Goal: Task Accomplishment & Management: Use online tool/utility

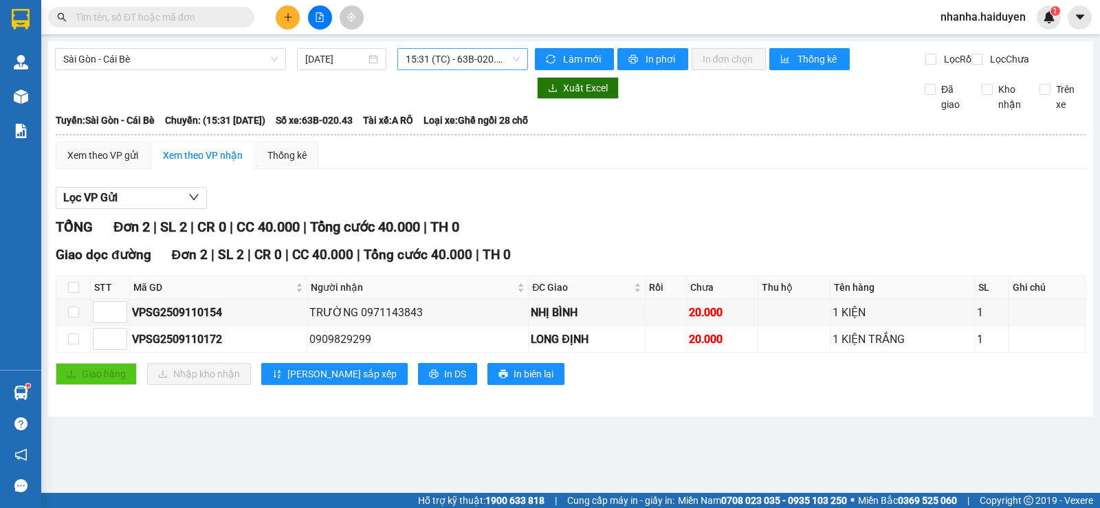
click at [498, 58] on span "15:31 (TC) - 63B-020.43" at bounding box center [462, 59] width 113 height 21
drag, startPoint x: 664, startPoint y: 179, endPoint x: 444, endPoint y: 280, distance: 242.1
click at [663, 169] on div "Xem theo VP gửi Xem theo VP nhận Thống kê" at bounding box center [571, 155] width 1030 height 27
click at [65, 298] on th at bounding box center [73, 287] width 34 height 23
click at [80, 299] on th at bounding box center [73, 287] width 34 height 23
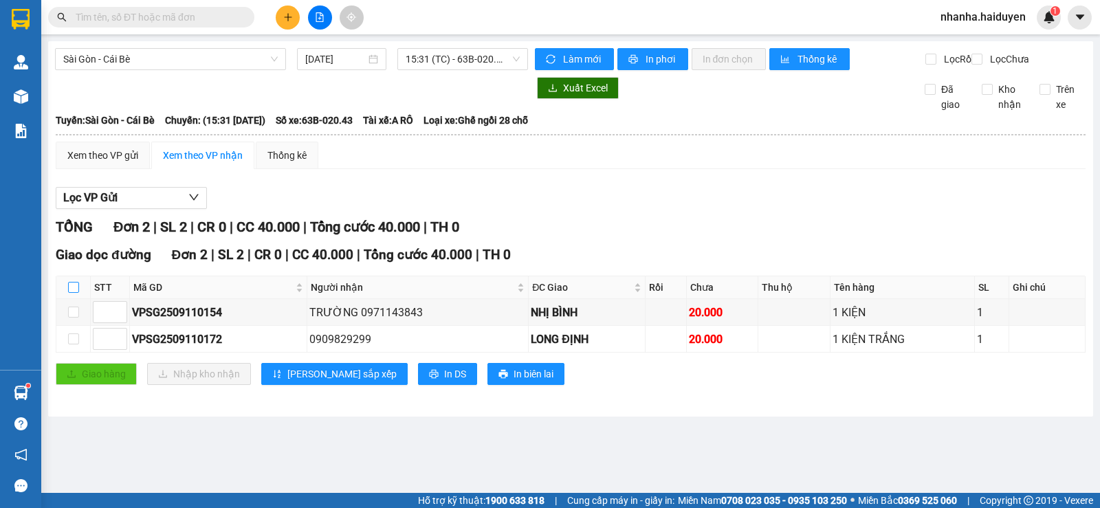
click at [76, 299] on th at bounding box center [73, 287] width 34 height 23
click at [75, 293] on input "checkbox" at bounding box center [73, 287] width 11 height 11
checkbox input "true"
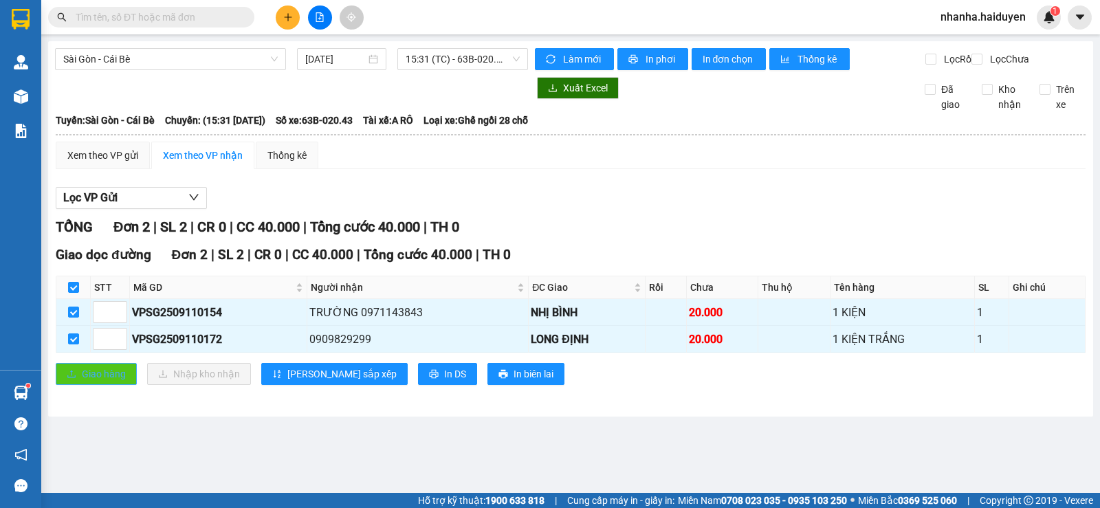
click at [107, 382] on span "Giao hàng" at bounding box center [104, 373] width 44 height 15
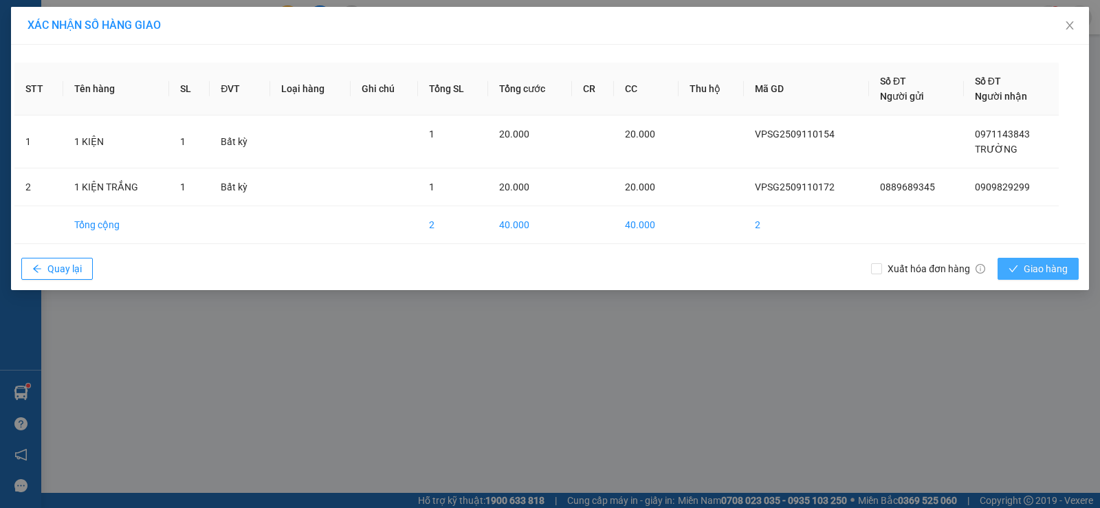
click at [1009, 262] on button "Giao hàng" at bounding box center [1037, 269] width 81 height 22
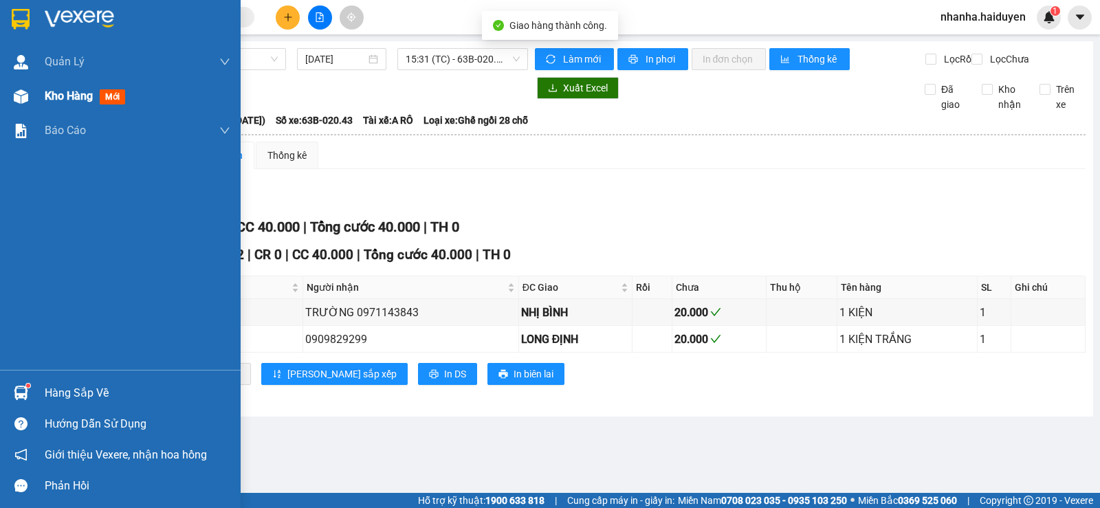
click at [19, 87] on div at bounding box center [21, 97] width 24 height 24
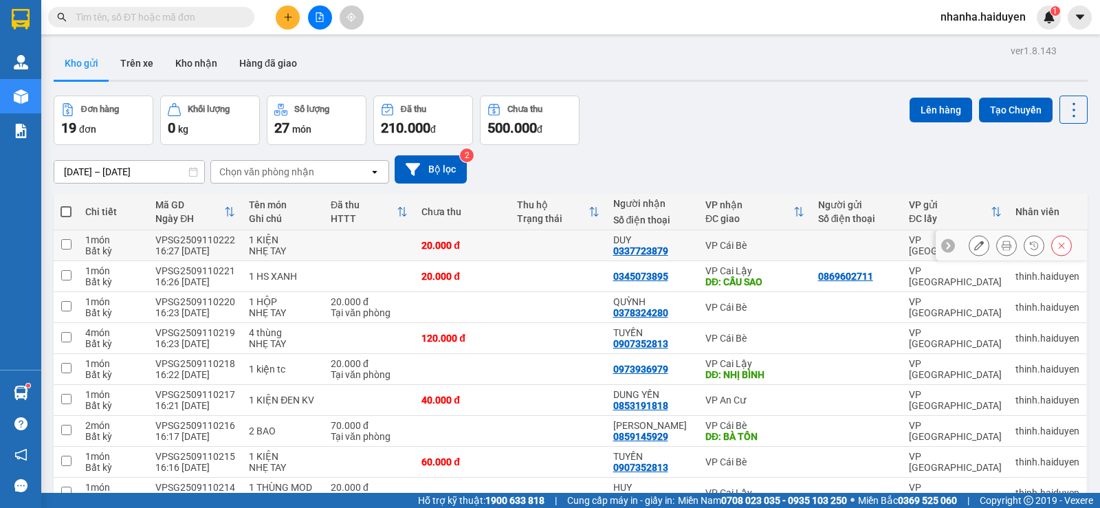
scroll to position [404, 0]
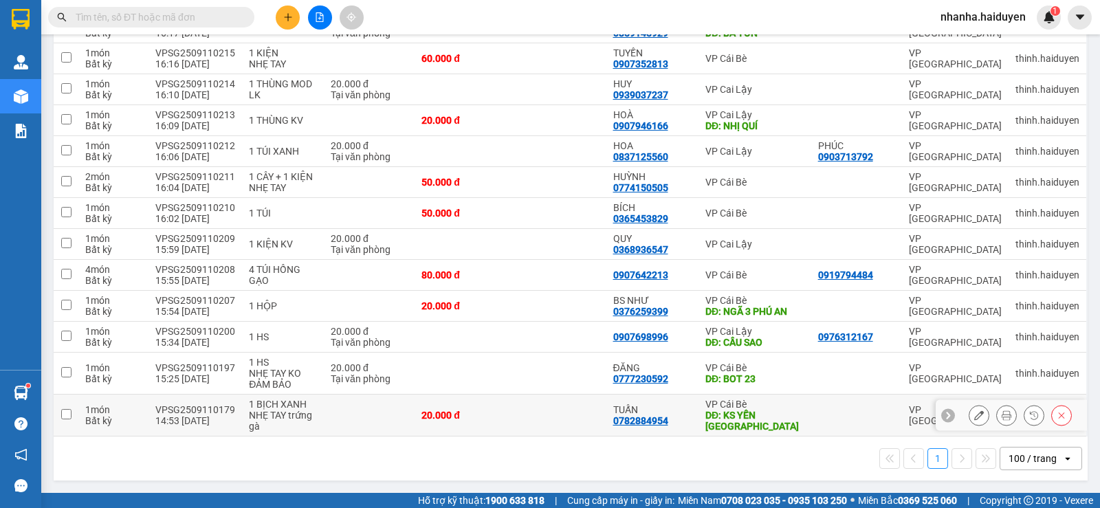
click at [527, 404] on td at bounding box center [558, 416] width 96 height 42
checkbox input "true"
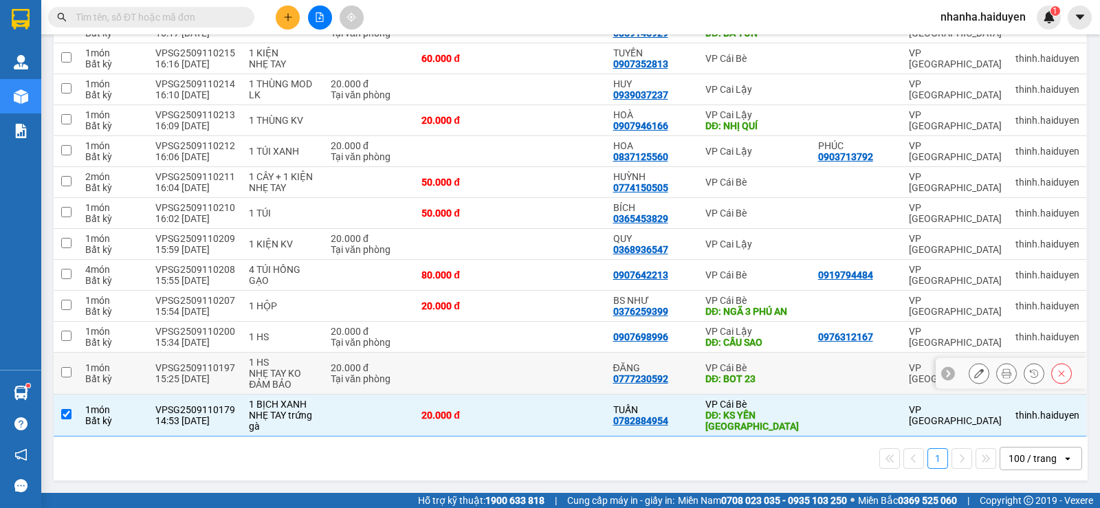
click at [529, 385] on td at bounding box center [558, 374] width 96 height 42
checkbox input "true"
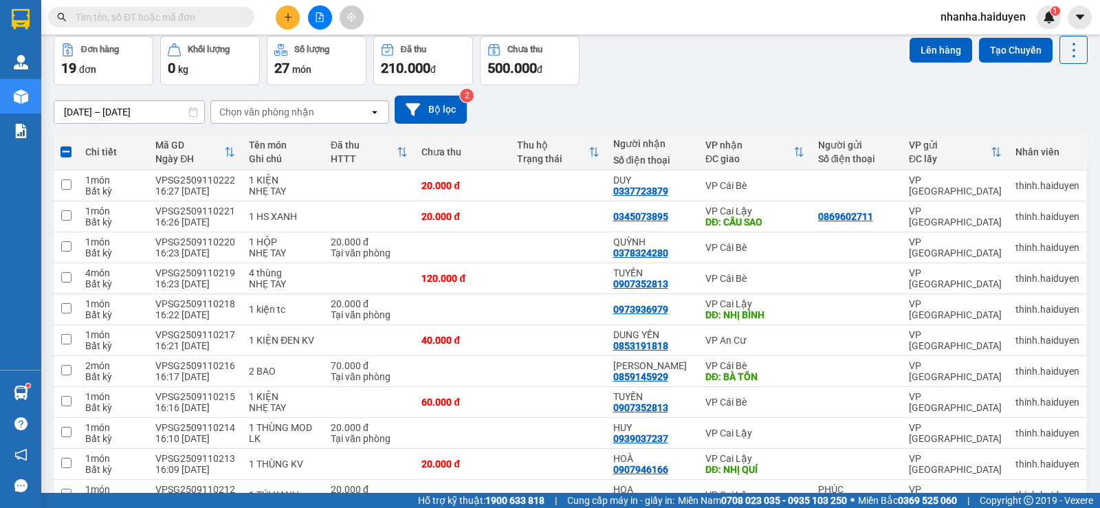
scroll to position [0, 0]
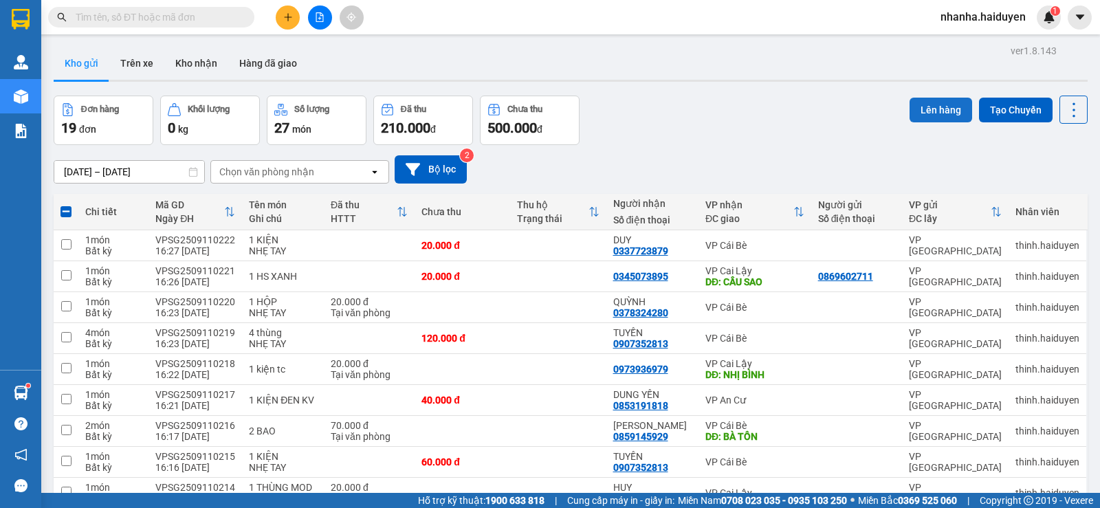
click at [935, 114] on button "Lên hàng" at bounding box center [940, 110] width 63 height 25
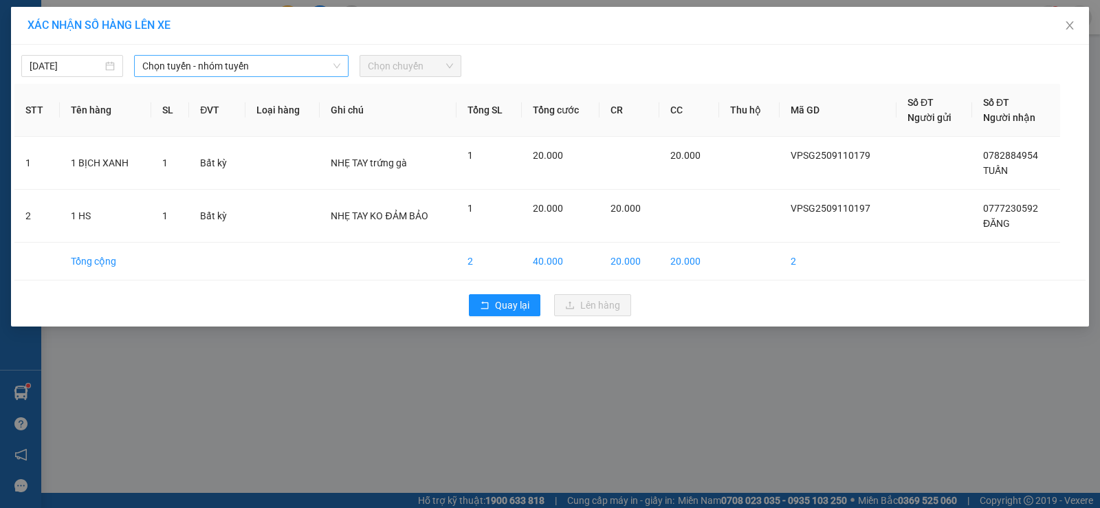
click at [301, 58] on span "Chọn tuyến - nhóm tuyến" at bounding box center [241, 66] width 198 height 21
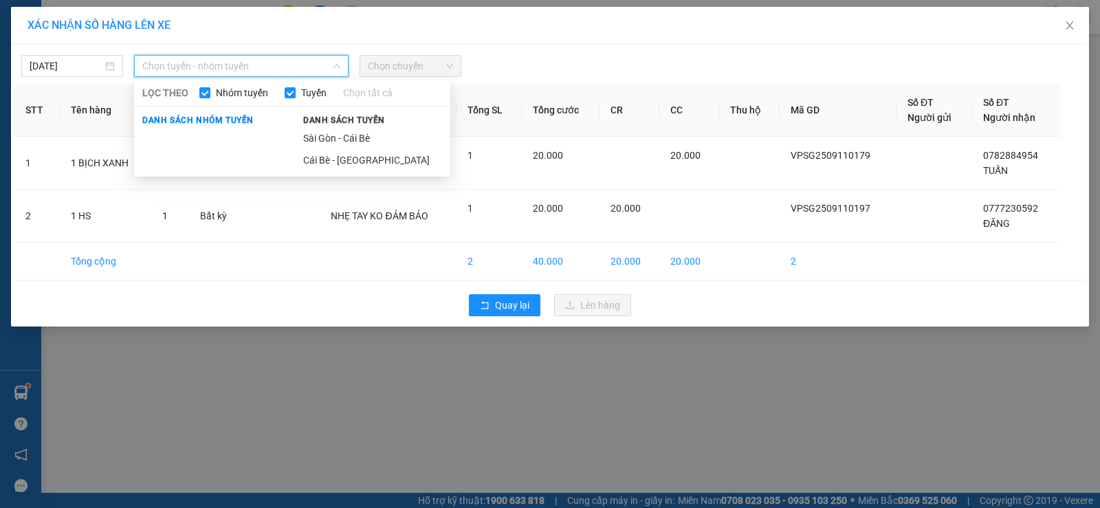
drag, startPoint x: 310, startPoint y: 137, endPoint x: 308, endPoint y: 130, distance: 7.2
click at [309, 136] on li "Sài Gòn - Cái Bè" at bounding box center [372, 138] width 155 height 22
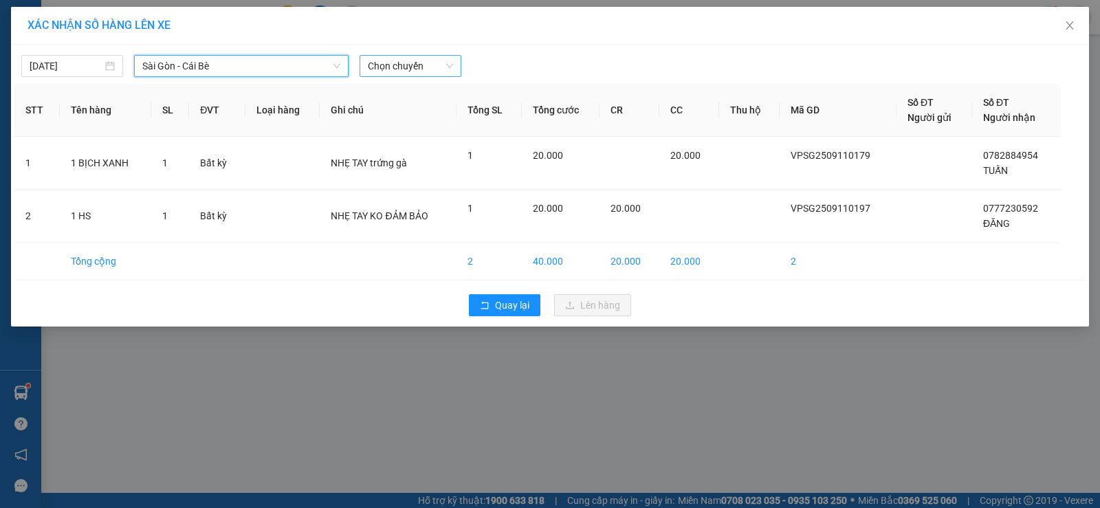
click at [384, 62] on span "Chọn chuyến" at bounding box center [410, 66] width 85 height 21
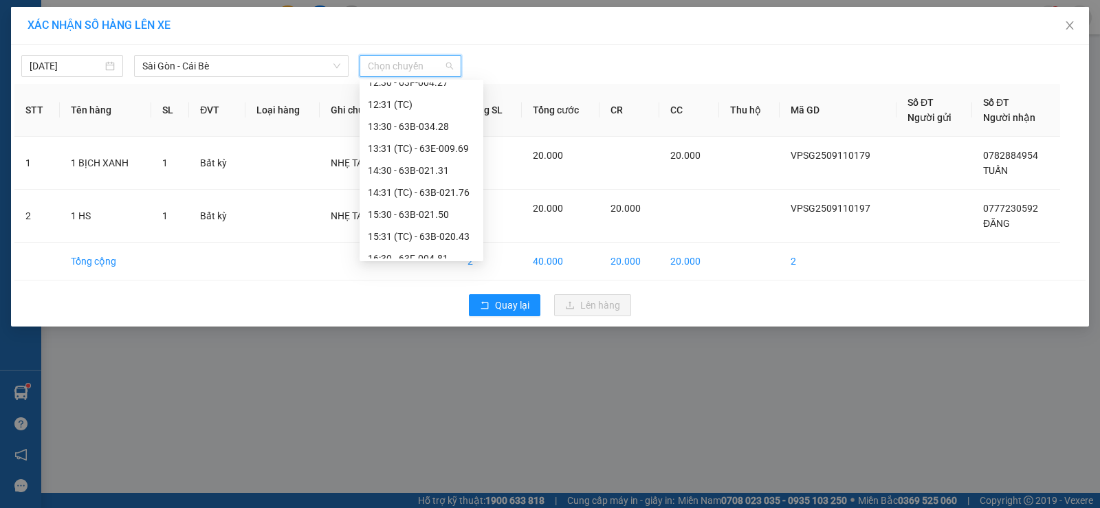
scroll to position [344, 0]
click at [437, 190] on div "16:30 - 63F-004.81" at bounding box center [421, 189] width 107 height 15
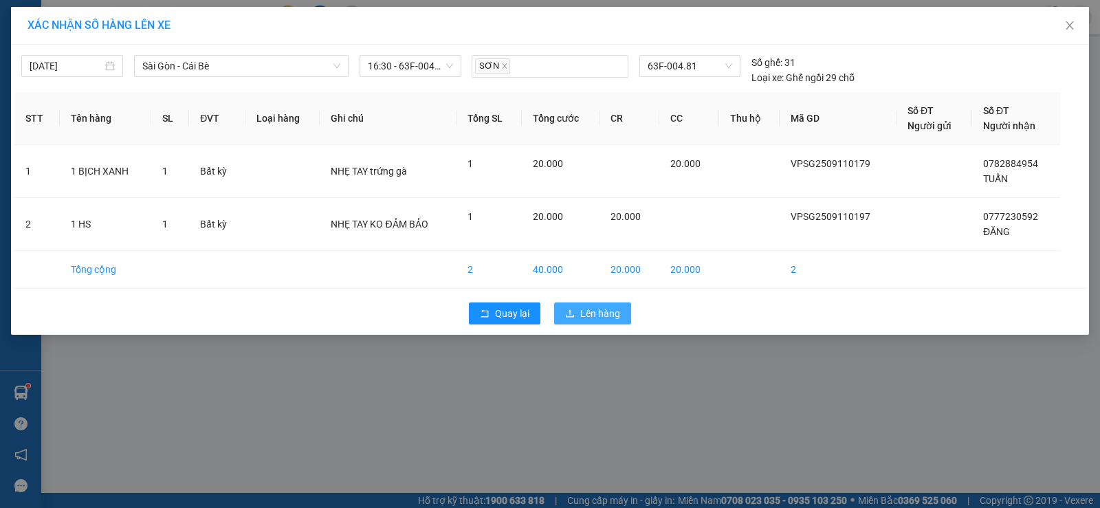
click at [573, 313] on icon "upload" at bounding box center [570, 314] width 10 height 10
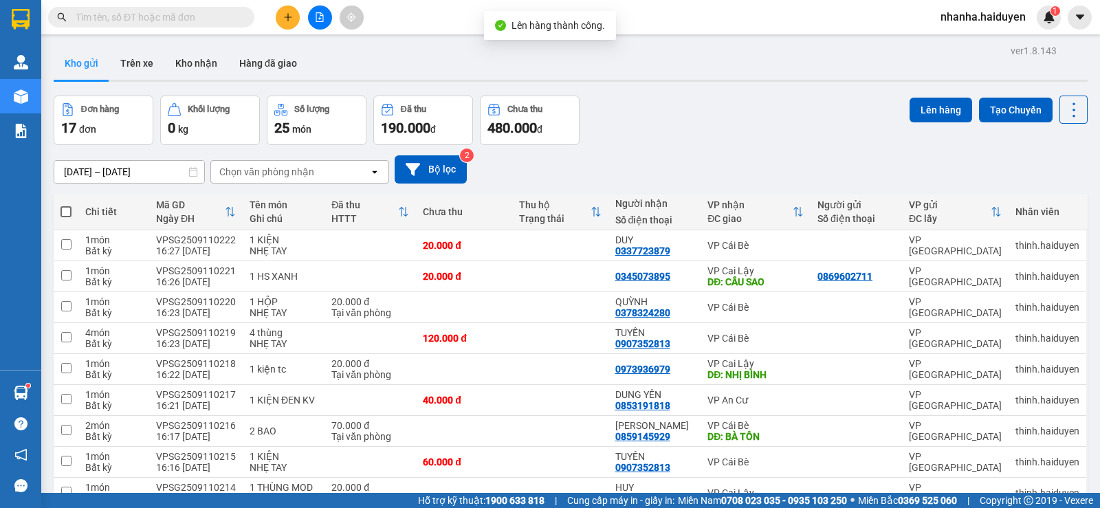
scroll to position [320, 0]
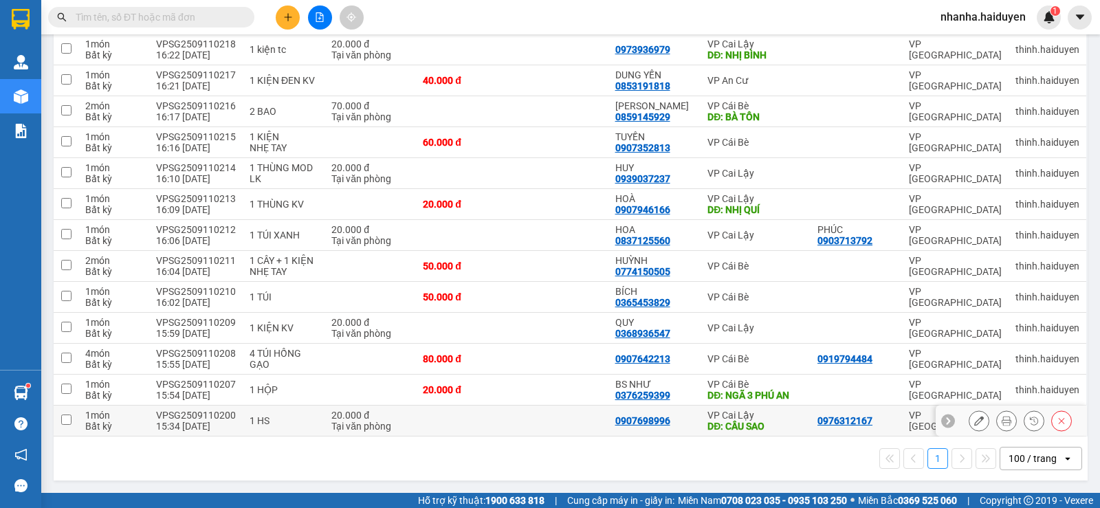
drag, startPoint x: 546, startPoint y: 424, endPoint x: 549, endPoint y: 417, distance: 7.4
click at [546, 424] on td at bounding box center [560, 421] width 96 height 31
checkbox input "true"
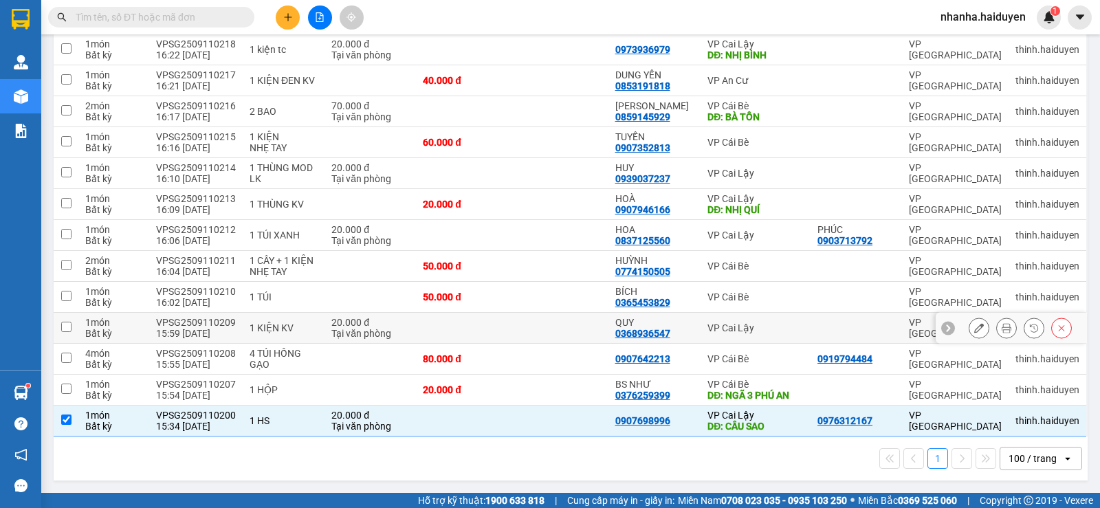
scroll to position [0, 0]
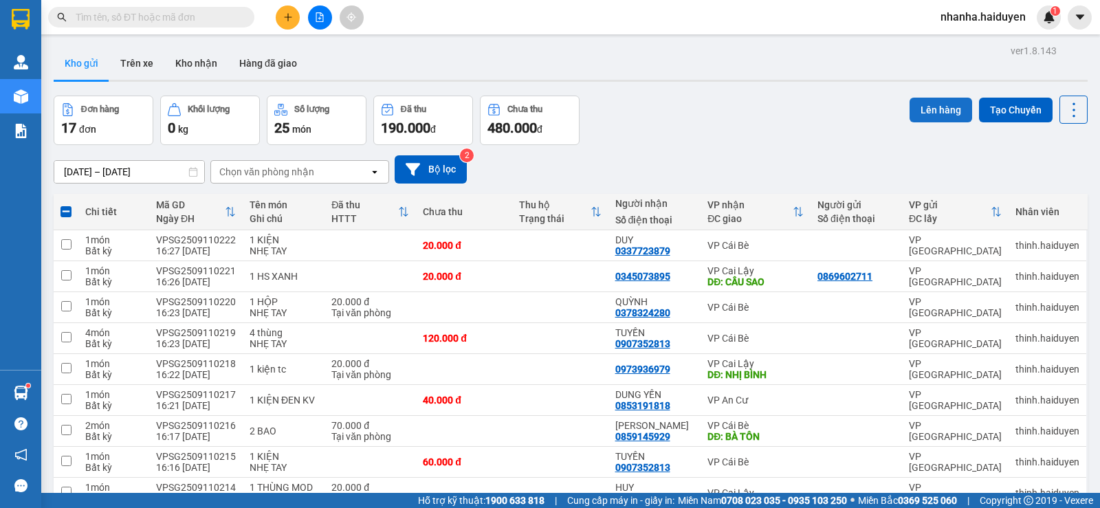
click at [946, 111] on button "Lên hàng" at bounding box center [940, 110] width 63 height 25
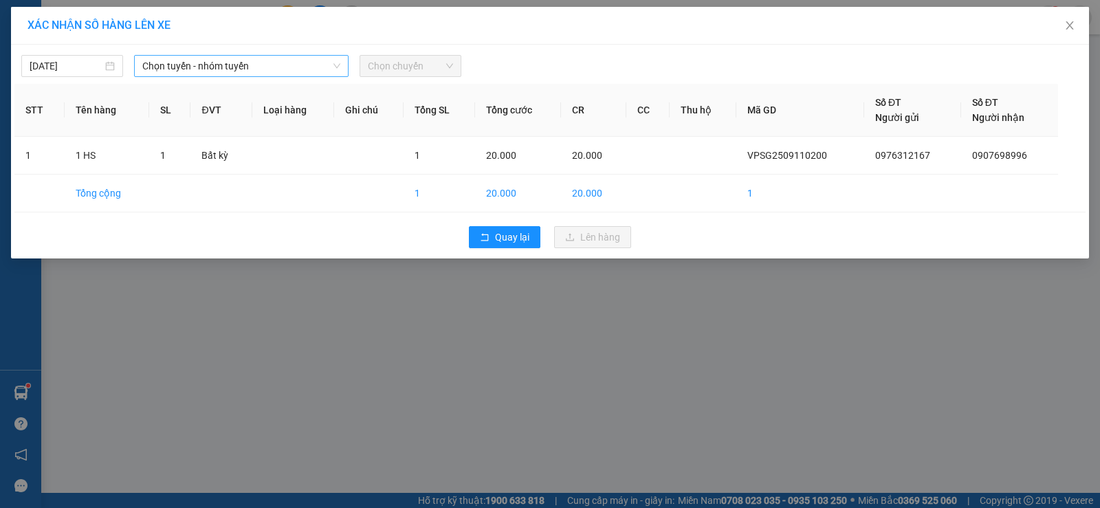
click at [330, 58] on span "Chọn tuyến - nhóm tuyến" at bounding box center [241, 66] width 198 height 21
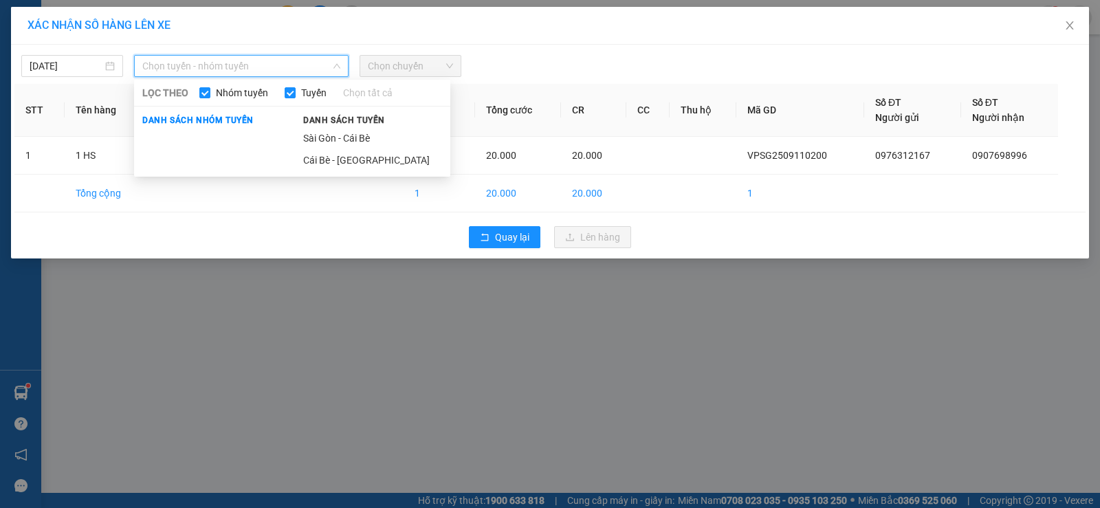
drag, startPoint x: 320, startPoint y: 144, endPoint x: 322, endPoint y: 129, distance: 15.3
click at [321, 144] on li "Sài Gòn - Cái Bè" at bounding box center [372, 138] width 155 height 22
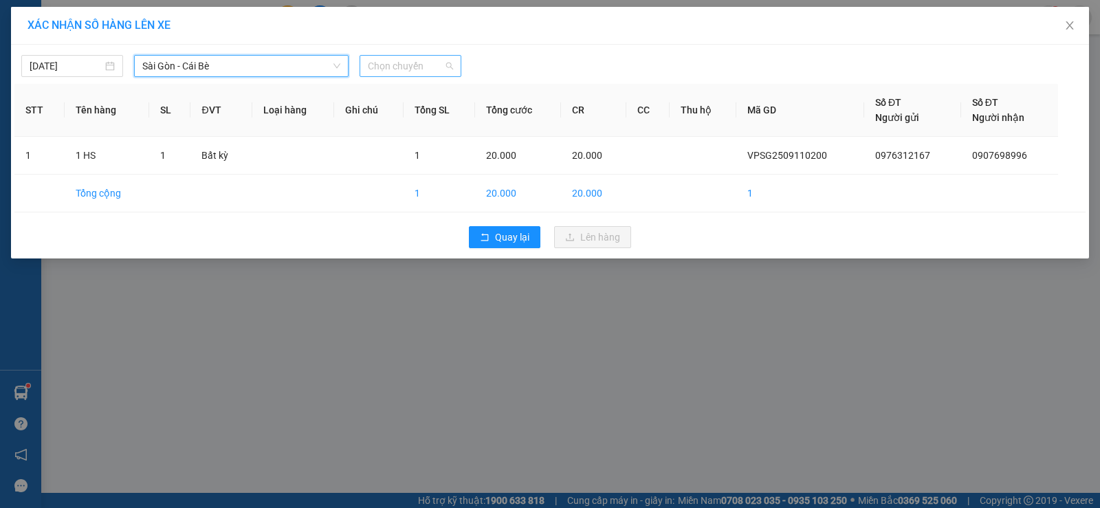
click at [387, 61] on span "Chọn chuyến" at bounding box center [410, 66] width 85 height 21
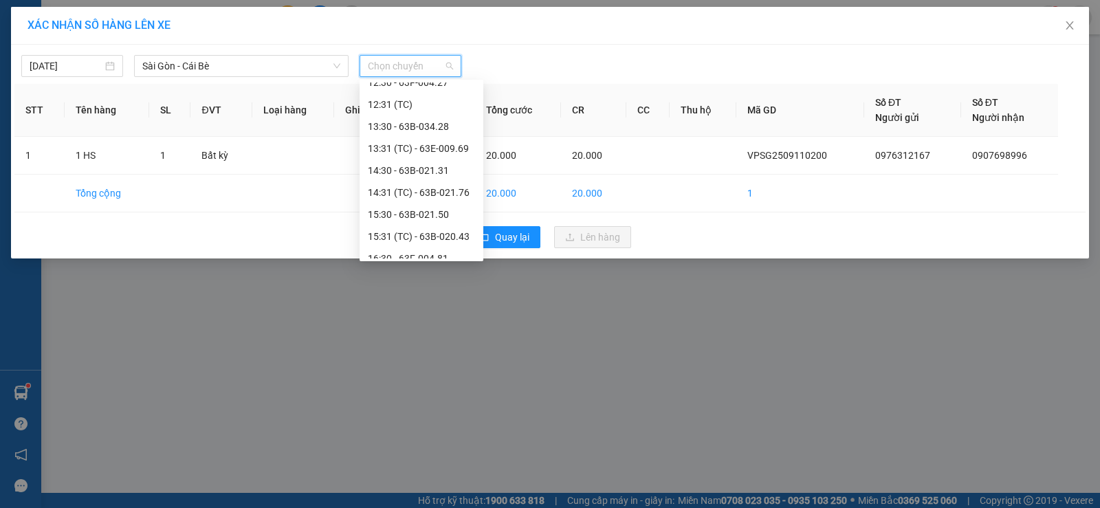
scroll to position [396, 0]
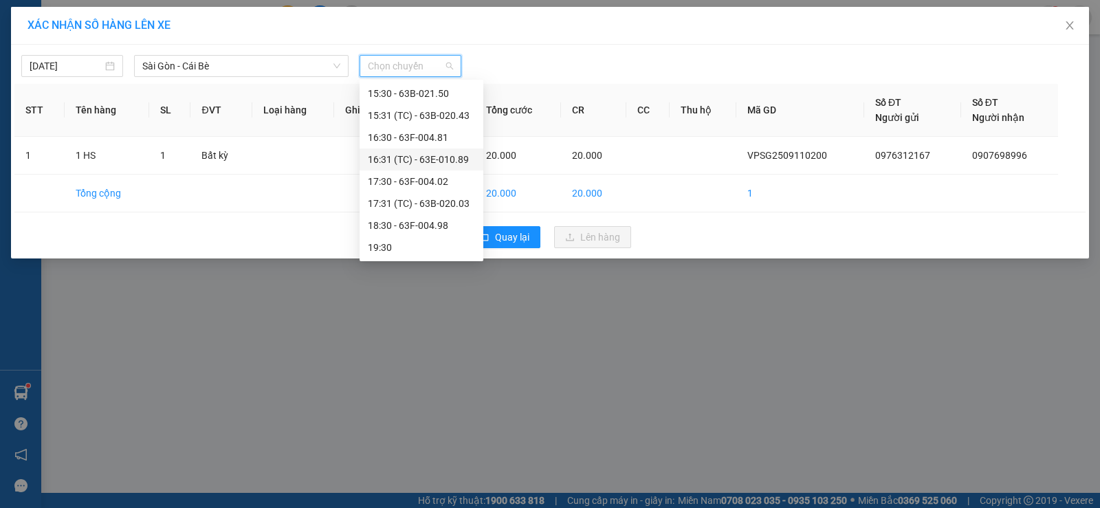
click at [432, 153] on div "16:31 (TC) - 63E-010.89" at bounding box center [421, 159] width 107 height 15
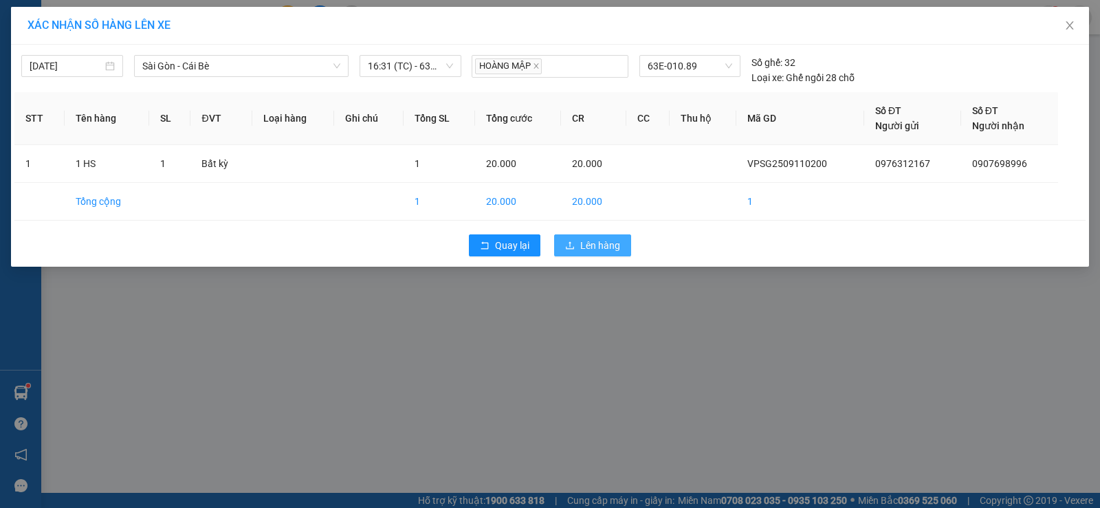
click at [572, 248] on icon "upload" at bounding box center [570, 246] width 10 height 10
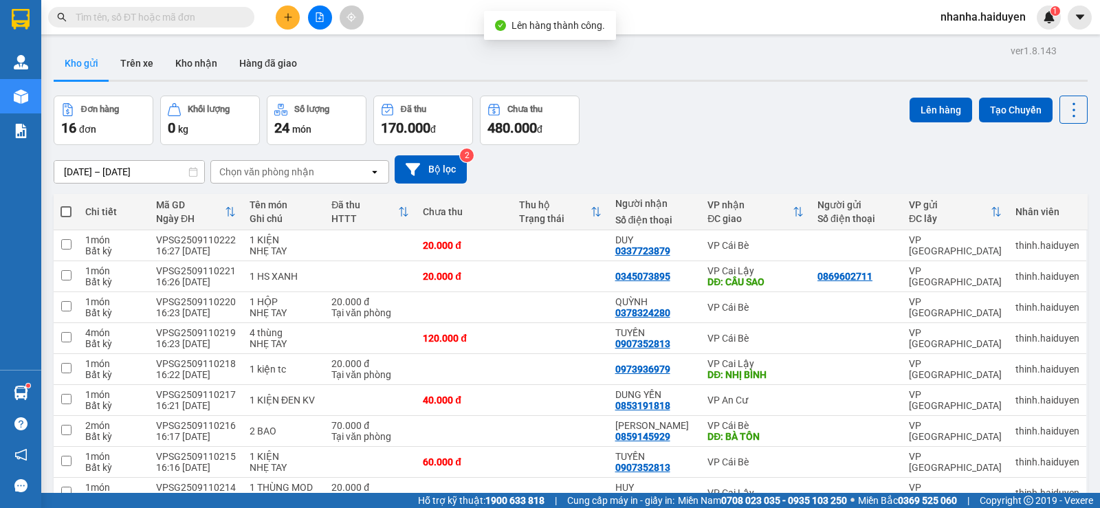
click at [321, 12] on button at bounding box center [320, 17] width 24 height 24
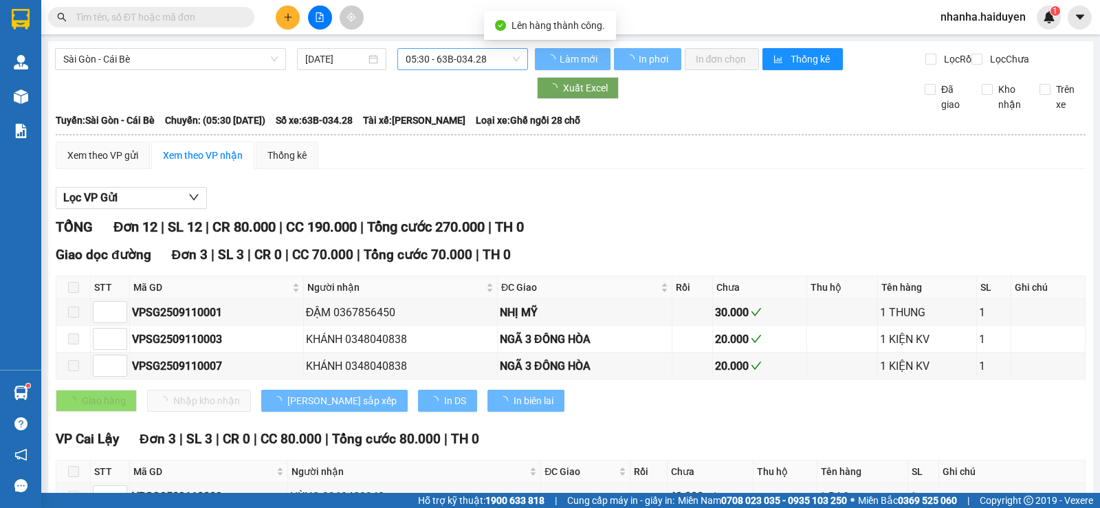
click at [417, 54] on span "05:30 - 63B-034.28" at bounding box center [462, 59] width 113 height 21
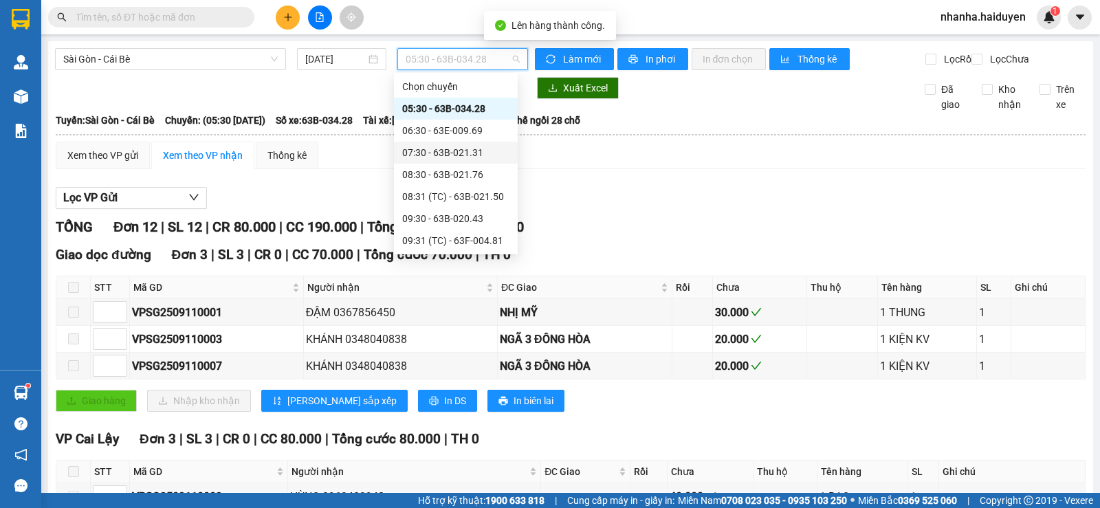
scroll to position [344, 0]
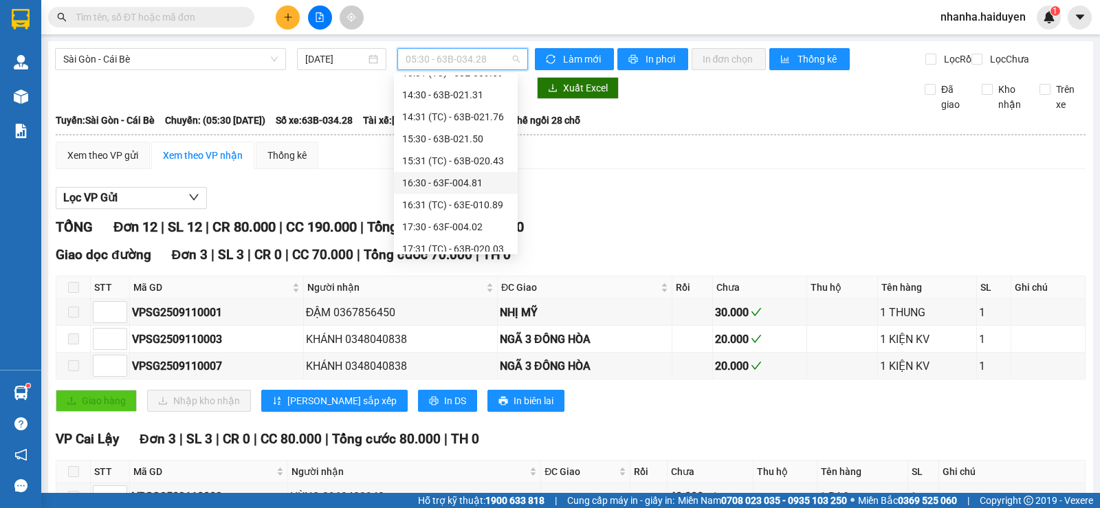
click at [459, 182] on div "16:30 - 63F-004.81" at bounding box center [455, 182] width 107 height 15
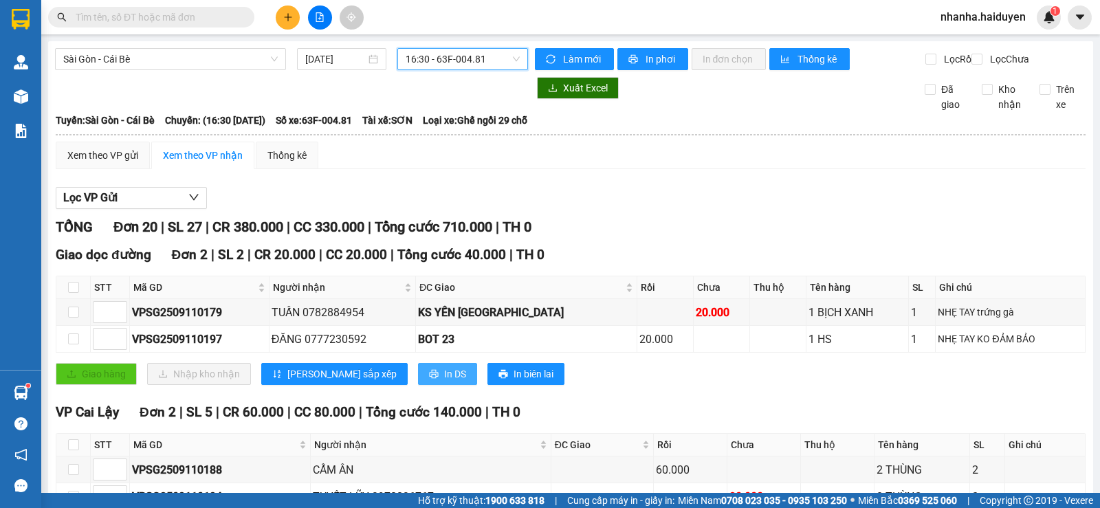
click at [418, 382] on button "In DS" at bounding box center [447, 374] width 59 height 22
click at [597, 169] on div "Xem theo VP gửi Xem theo VP nhận Thống kê" at bounding box center [571, 155] width 1030 height 27
click at [74, 293] on input "checkbox" at bounding box center [73, 287] width 11 height 11
checkbox input "true"
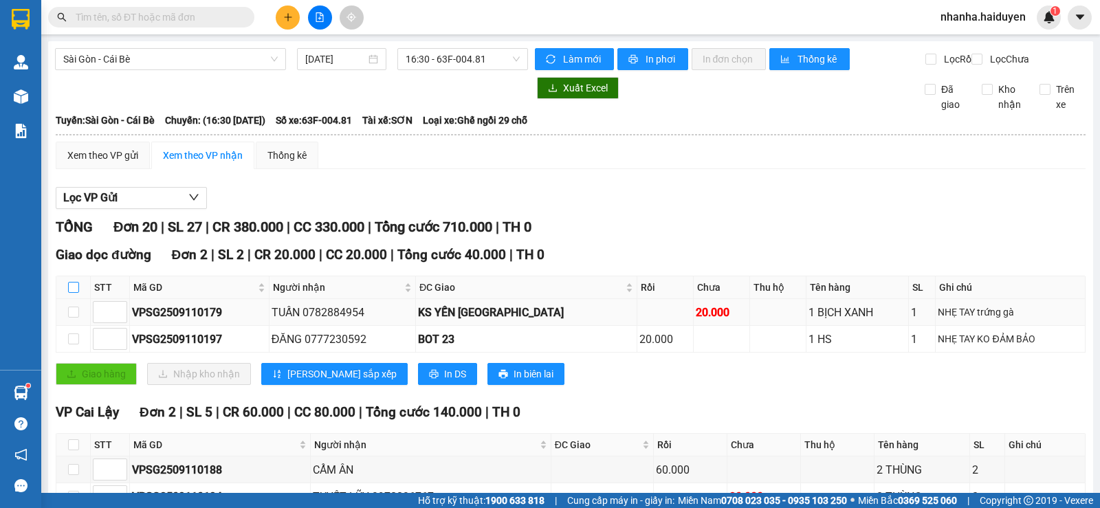
checkbox input "true"
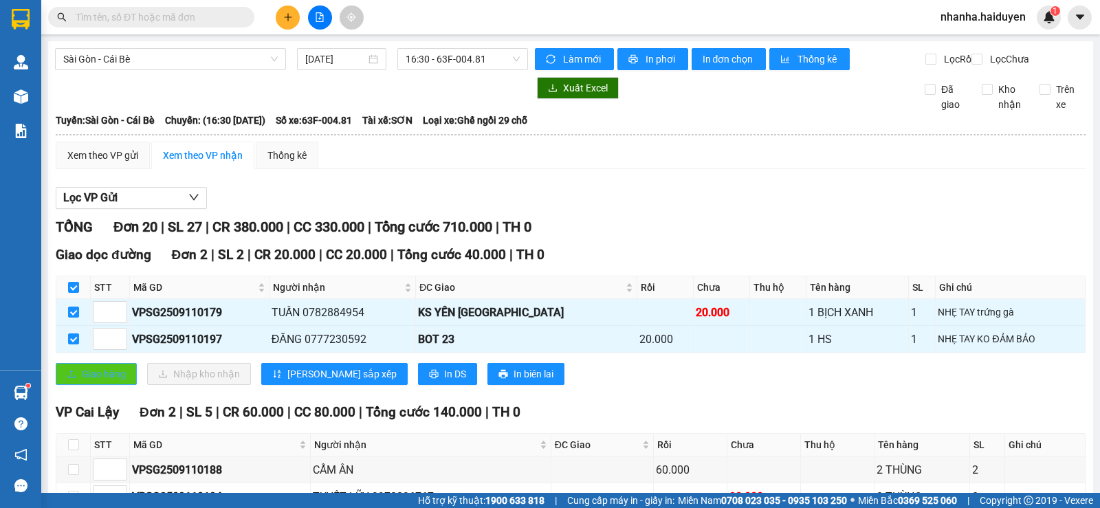
click at [102, 379] on span "Giao hàng" at bounding box center [104, 373] width 44 height 15
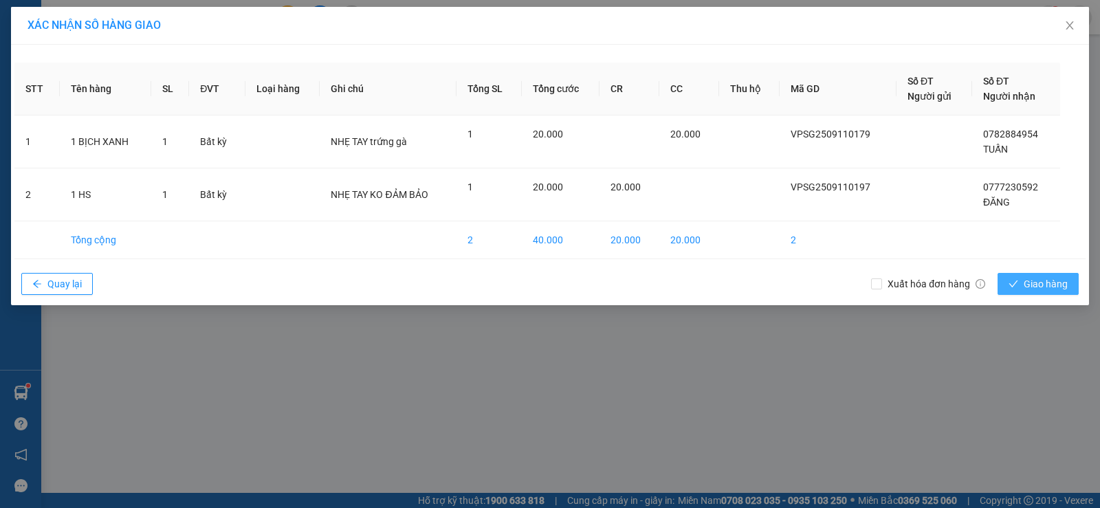
click at [1010, 281] on icon "check" at bounding box center [1013, 284] width 10 height 10
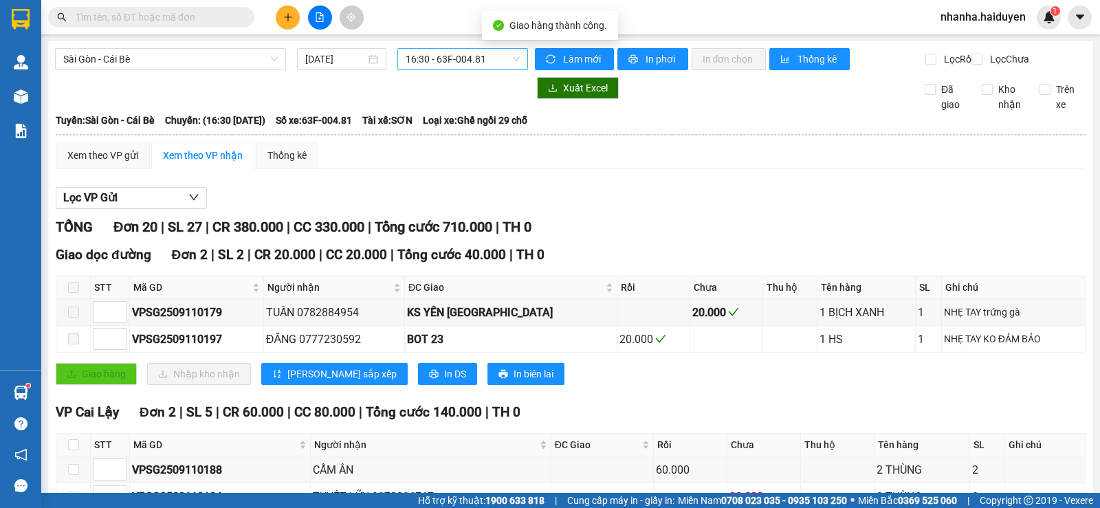
click at [505, 61] on span "16:30 - 63F-004.81" at bounding box center [462, 59] width 113 height 21
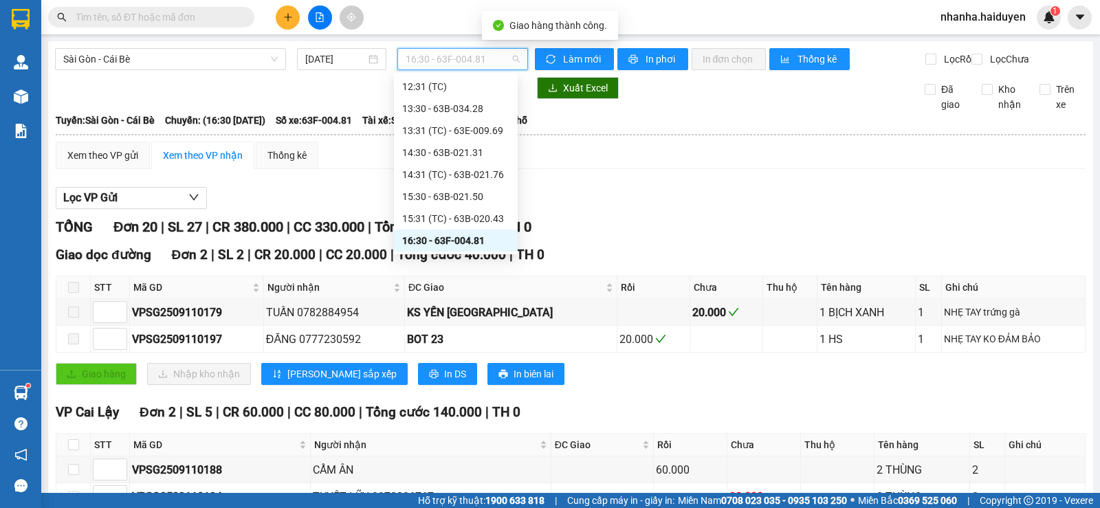
scroll to position [355, 0]
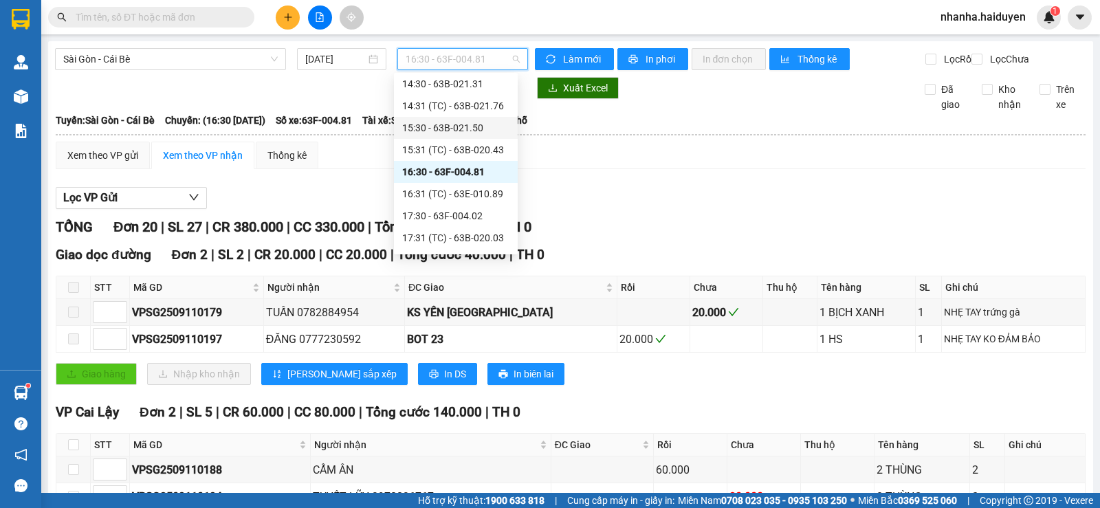
click at [472, 126] on div "15:30 - 63B-021.50" at bounding box center [455, 127] width 107 height 15
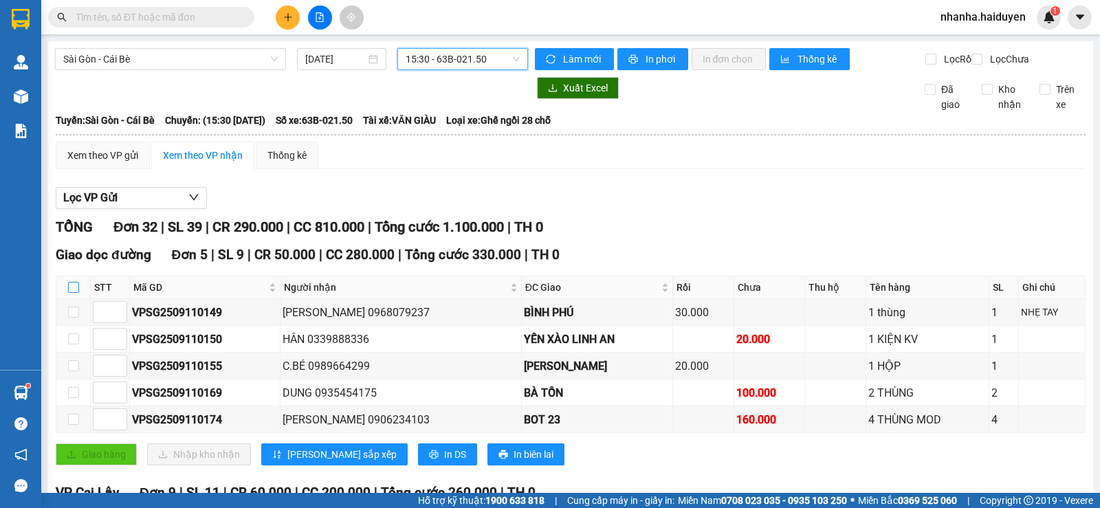
drag, startPoint x: 68, startPoint y: 296, endPoint x: 71, endPoint y: 309, distance: 13.3
click at [68, 293] on input "checkbox" at bounding box center [73, 287] width 11 height 11
checkbox input "true"
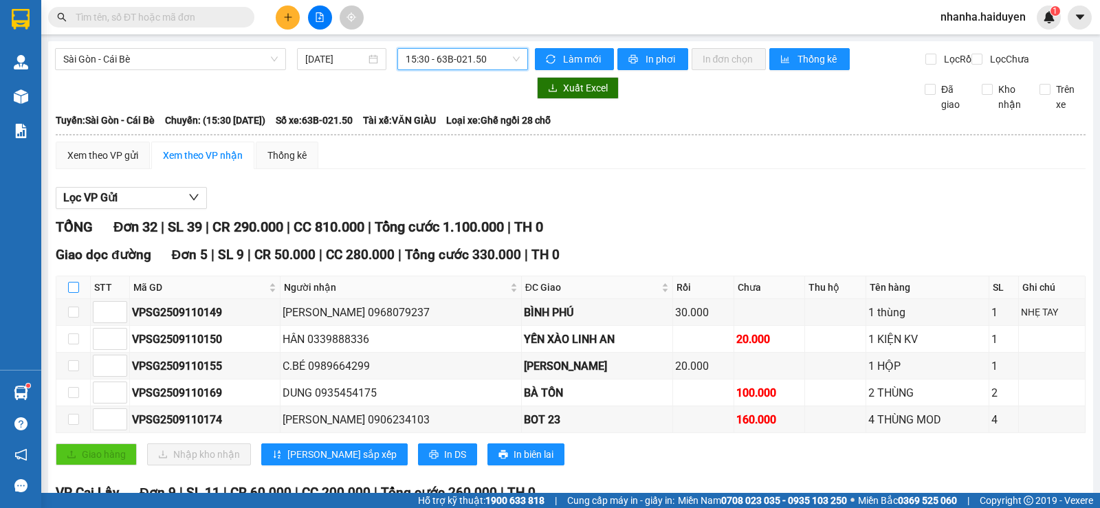
checkbox input "true"
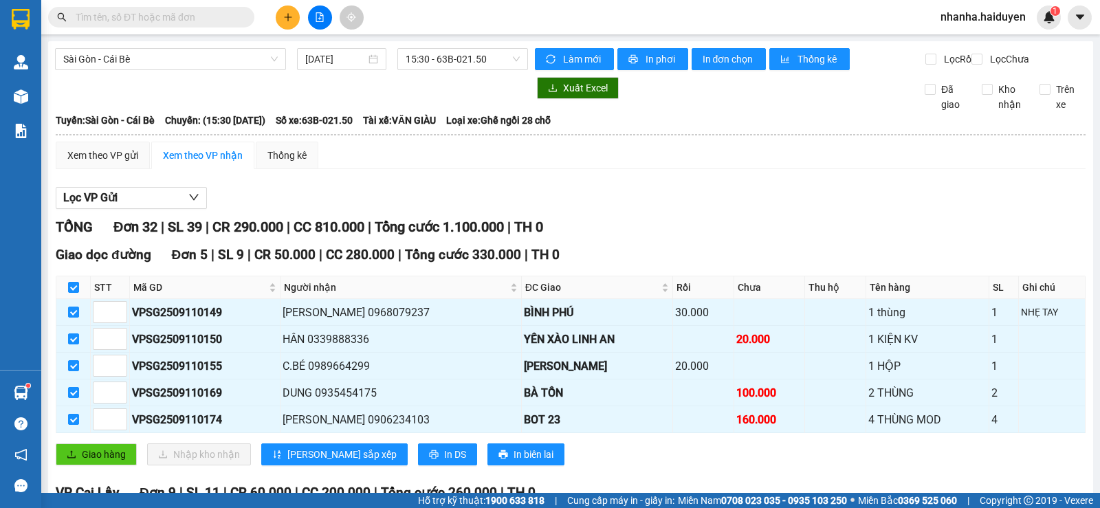
drag, startPoint x: 86, startPoint y: 450, endPoint x: 108, endPoint y: 451, distance: 22.0
click at [87, 454] on div "Giao dọc đường Đơn 5 | SL 9 | CR 50.000 | CC 280.000 | Tổng cước 330.000 | TH 0…" at bounding box center [571, 360] width 1030 height 231
click at [107, 462] on span "Giao hàng" at bounding box center [104, 454] width 44 height 15
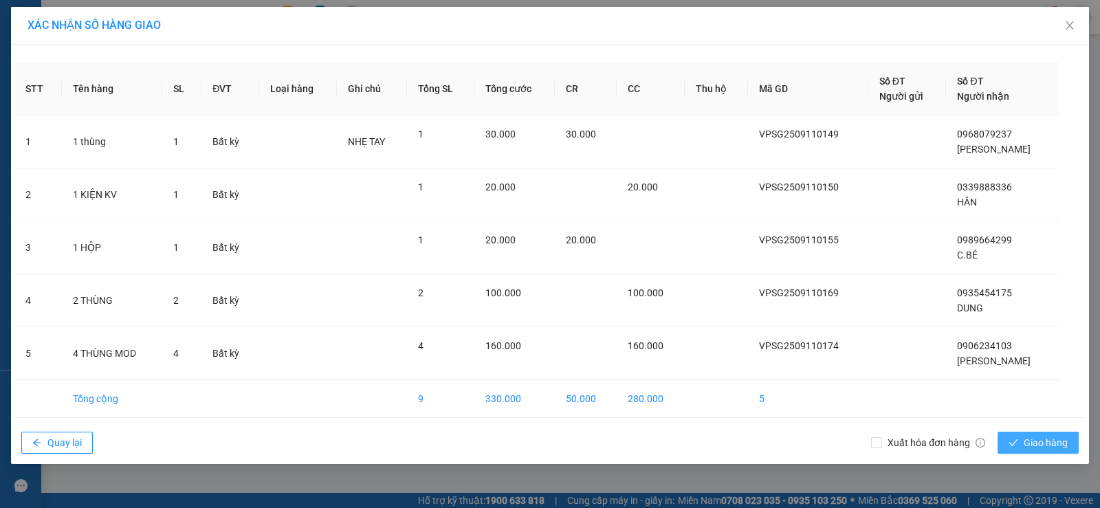
click at [1017, 445] on icon "check" at bounding box center [1013, 443] width 10 height 10
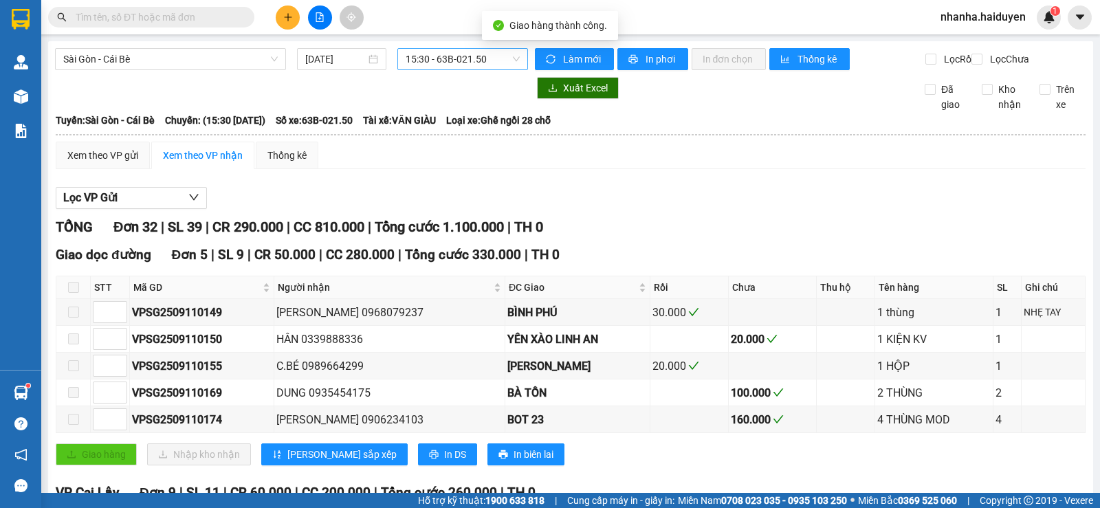
click at [463, 59] on span "15:30 - 63B-021.50" at bounding box center [462, 59] width 113 height 21
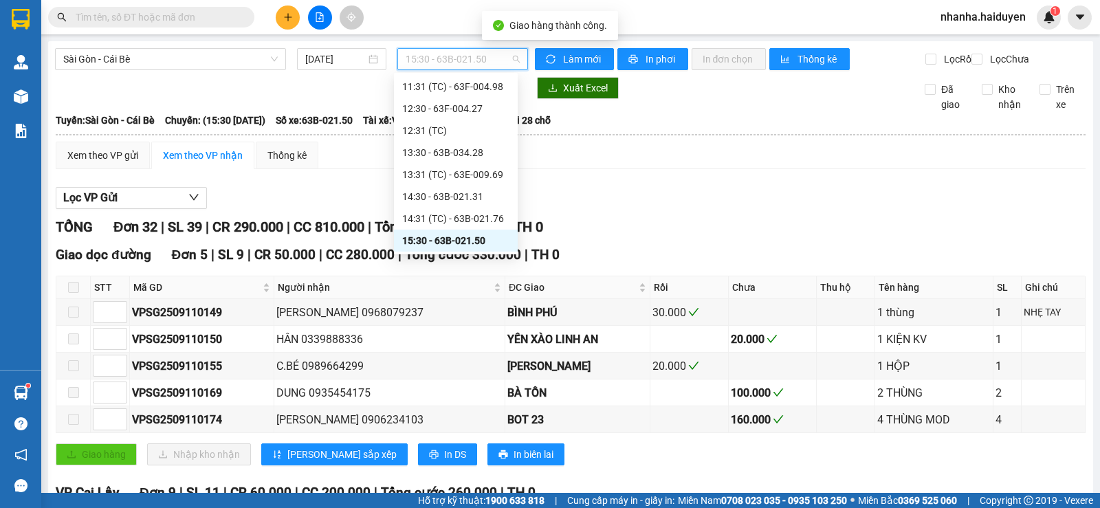
scroll to position [311, 0]
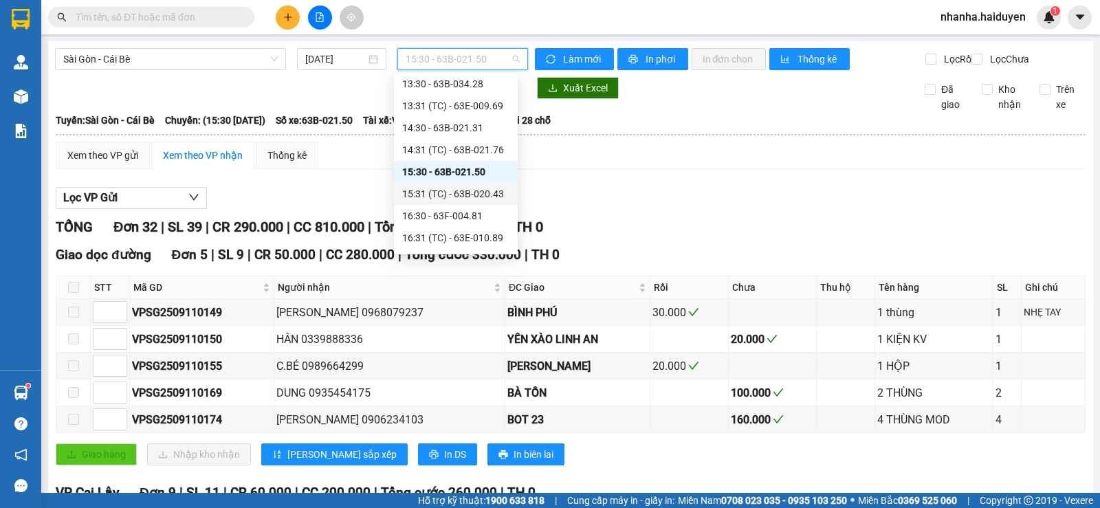
click at [454, 185] on div "15:31 (TC) - 63B-020.43" at bounding box center [456, 194] width 124 height 22
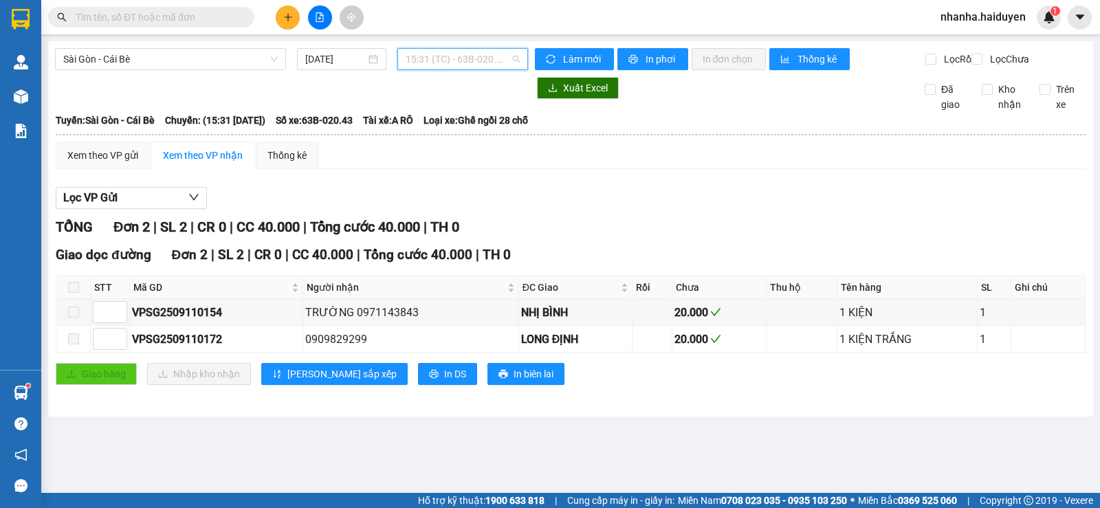
click at [441, 59] on span "15:31 (TC) - 63B-020.43" at bounding box center [462, 59] width 113 height 21
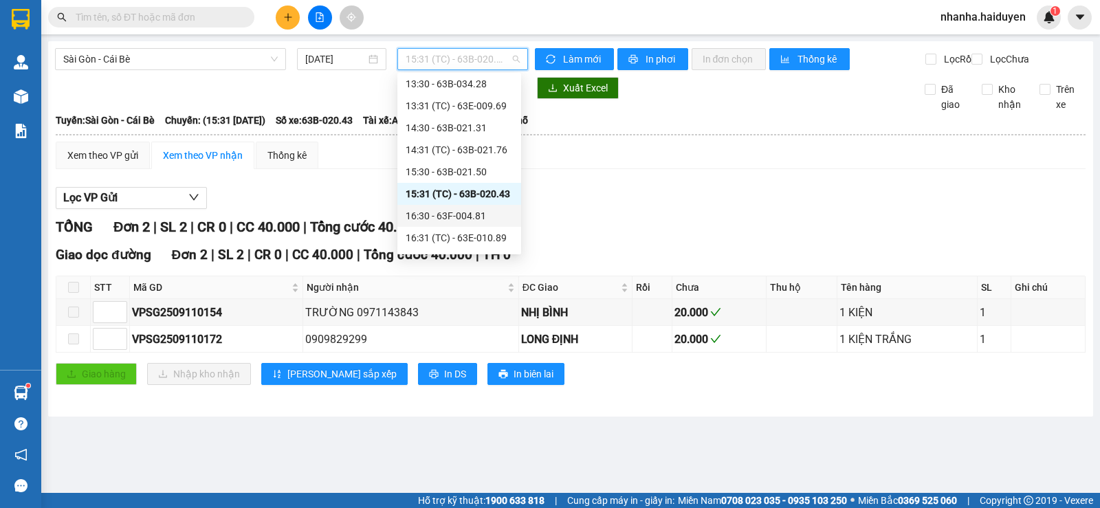
click at [452, 221] on div "16:30 - 63F-004.81" at bounding box center [459, 215] width 107 height 15
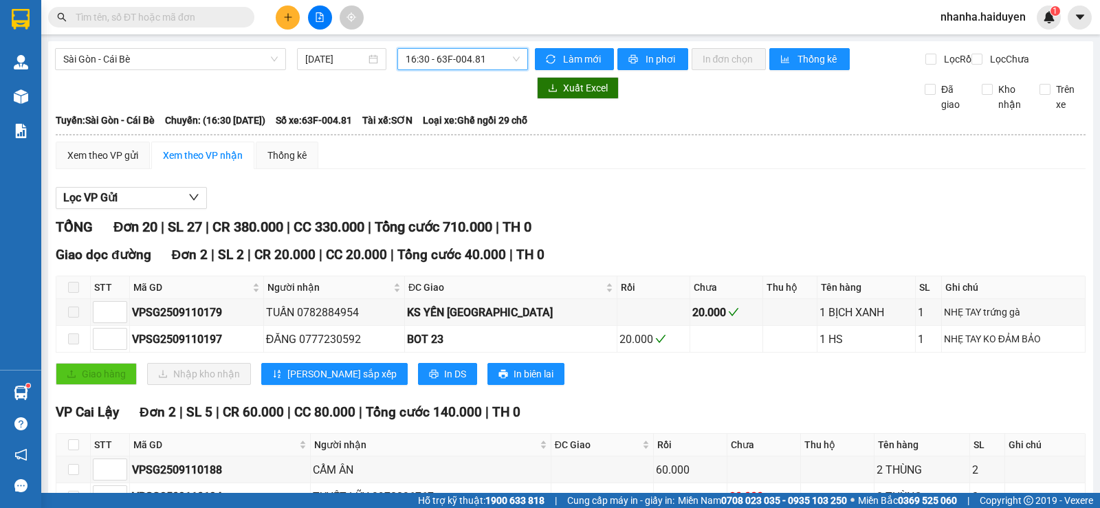
click at [432, 66] on span "16:30 - 63F-004.81" at bounding box center [462, 59] width 113 height 21
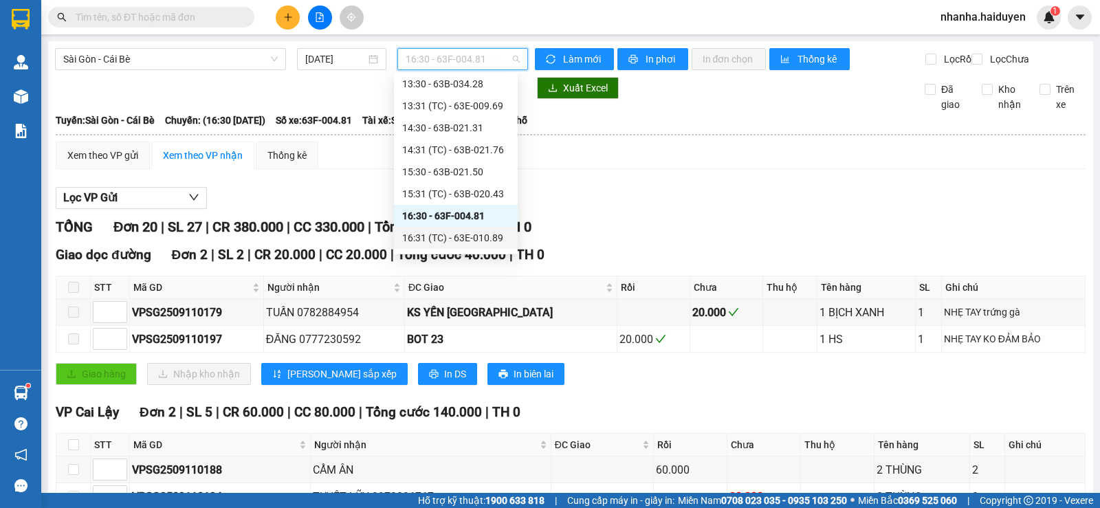
drag, startPoint x: 438, startPoint y: 241, endPoint x: 399, endPoint y: 236, distance: 38.8
click at [435, 241] on div "16:31 (TC) - 63E-010.89" at bounding box center [455, 237] width 107 height 15
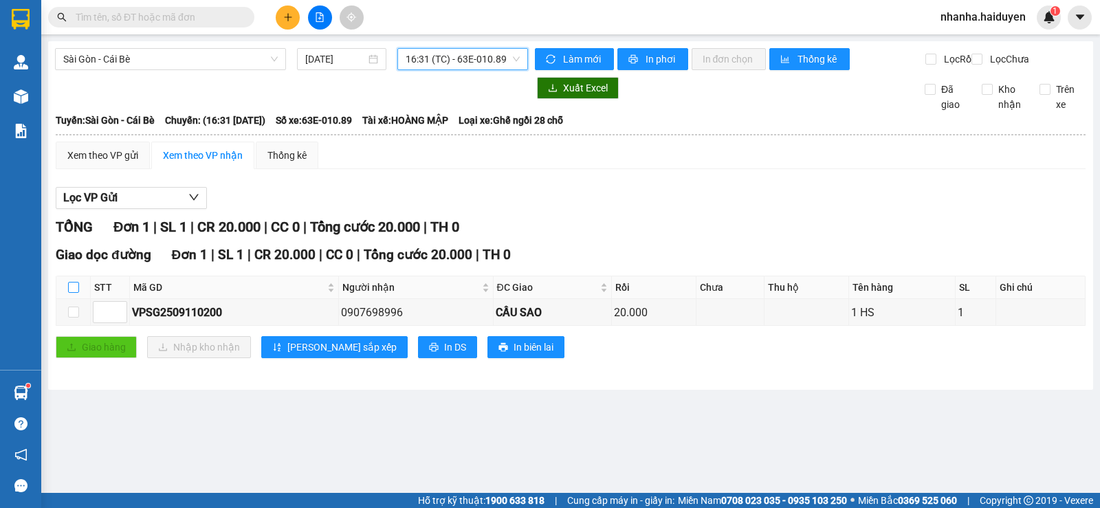
click at [69, 293] on input "checkbox" at bounding box center [73, 287] width 11 height 11
checkbox input "true"
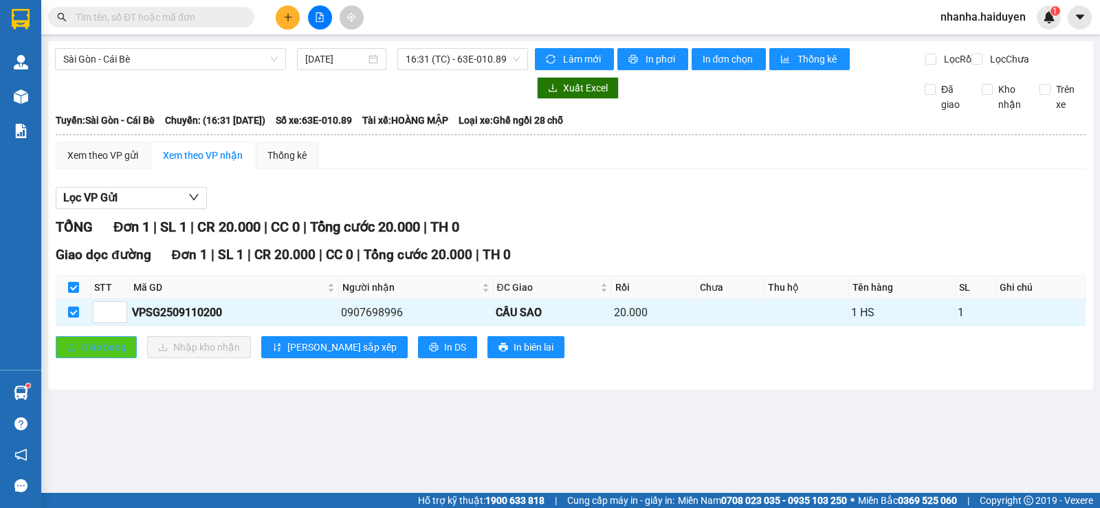
click at [96, 351] on button "Giao hàng" at bounding box center [96, 347] width 81 height 22
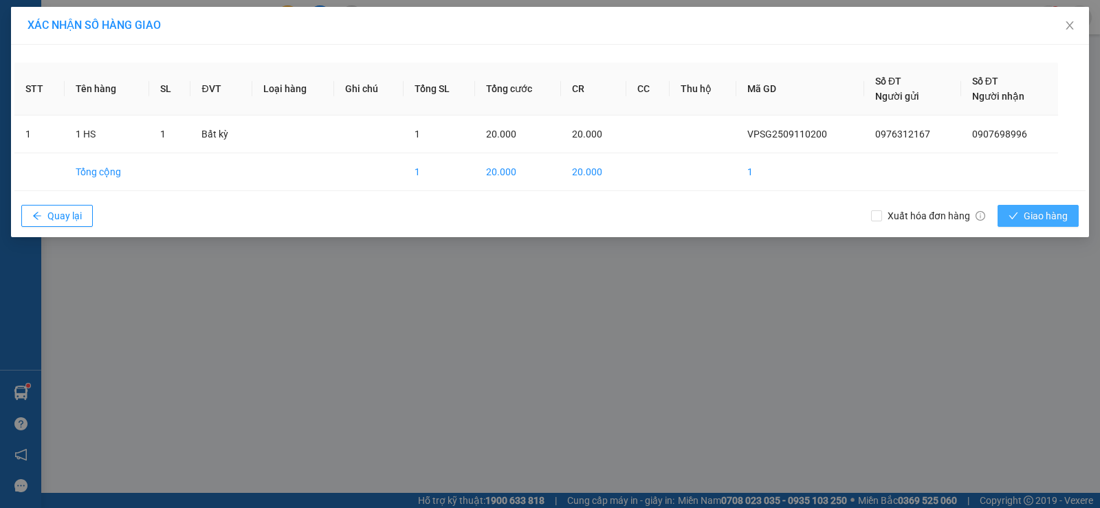
click at [1021, 214] on button "Giao hàng" at bounding box center [1037, 216] width 81 height 22
